Goal: Information Seeking & Learning: Learn about a topic

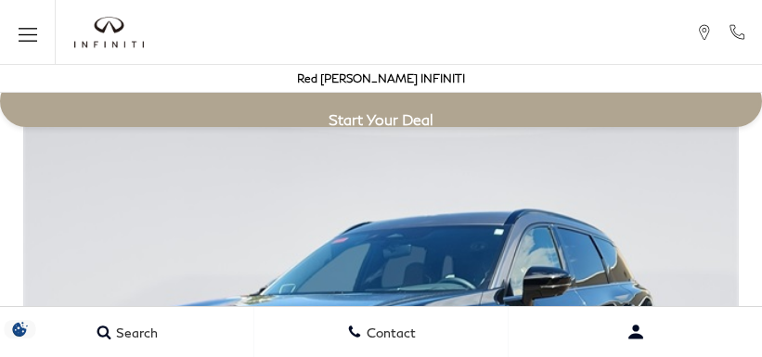
scroll to position [3315, 0]
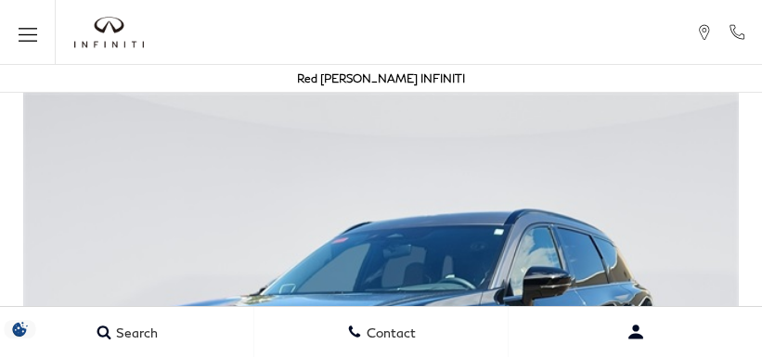
scroll to position [3315, 0]
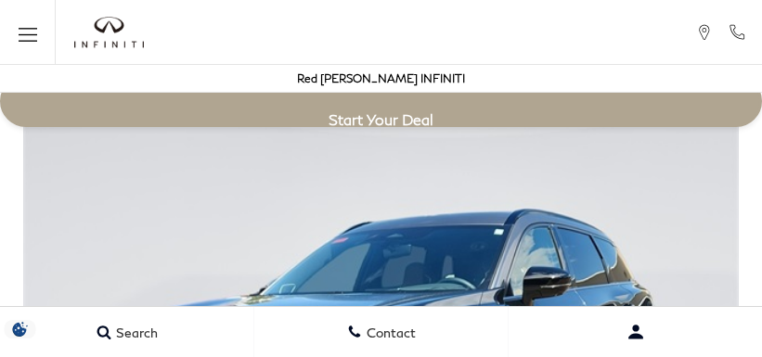
scroll to position [3315, 0]
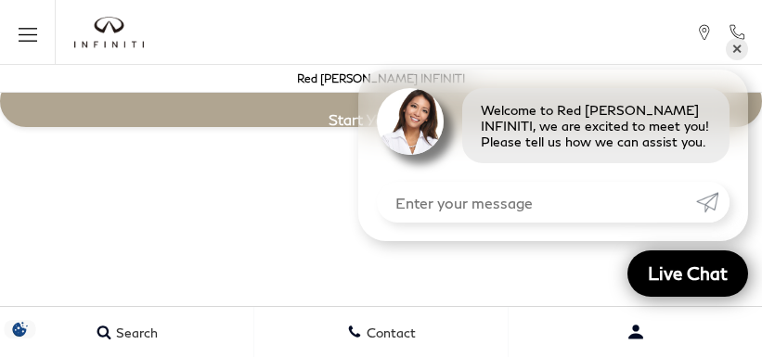
scroll to position [3316, 0]
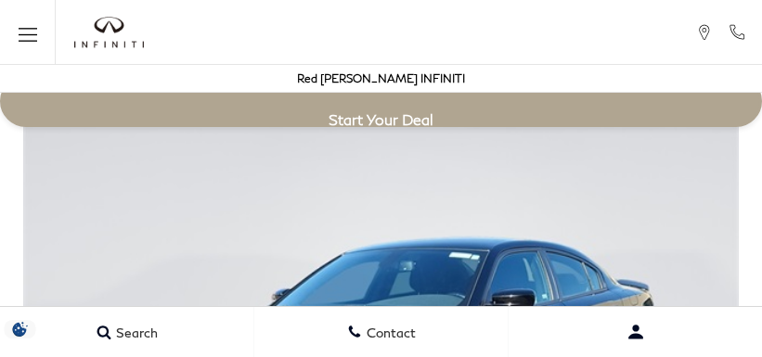
scroll to position [3142, 0]
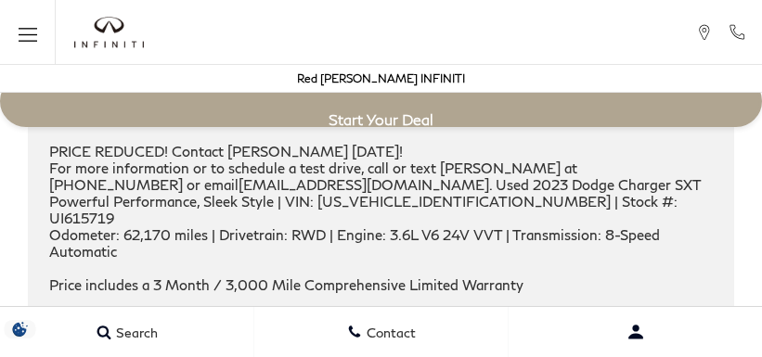
scroll to position [3142, 0]
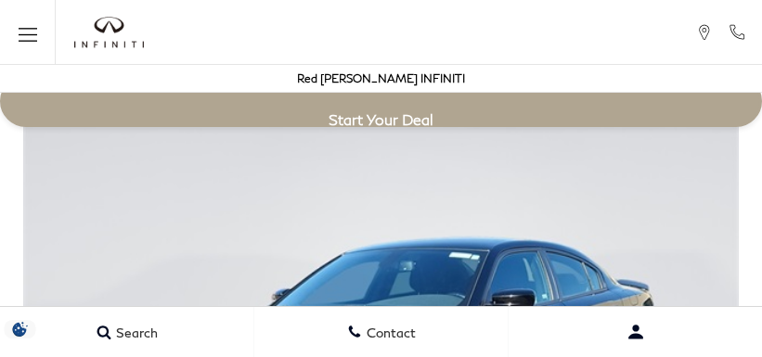
scroll to position [3142, 0]
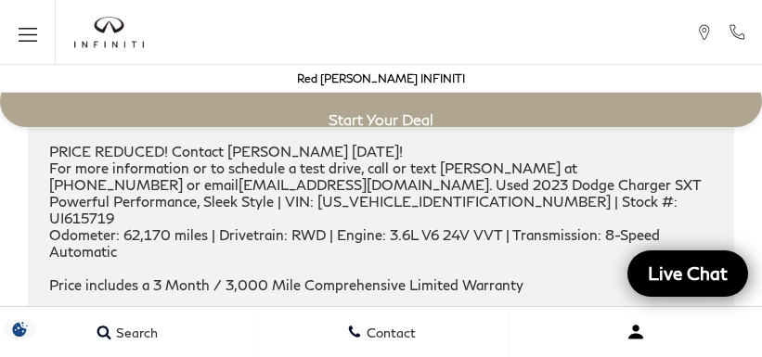
click at [510, 323] on button "Open user profile menu" at bounding box center [635, 332] width 253 height 46
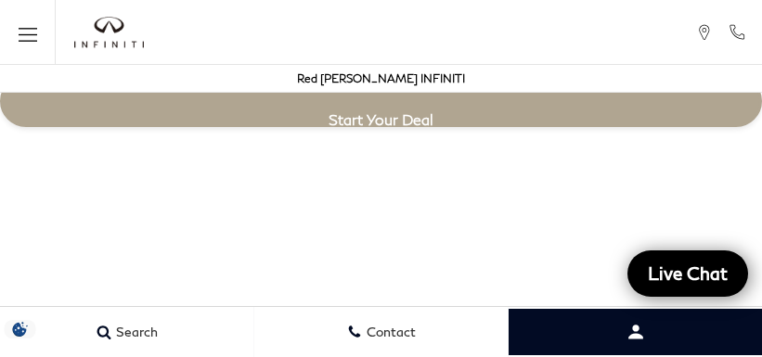
scroll to position [3215, 0]
